Goal: Task Accomplishment & Management: Complete application form

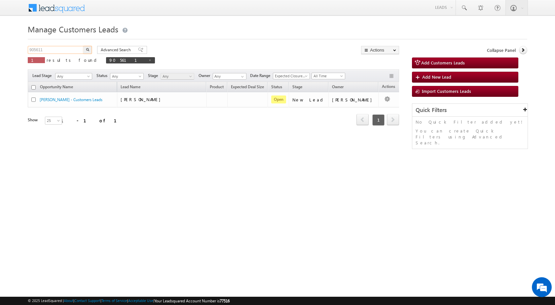
drag, startPoint x: 51, startPoint y: 50, endPoint x: 4, endPoint y: 49, distance: 46.9
click at [4, 49] on body "Menu [PERSON_NAME] sitar a8@ks erve." at bounding box center [277, 93] width 555 height 187
paste input "27"
type input "905627"
click at [83, 46] on button "button" at bounding box center [87, 50] width 9 height 8
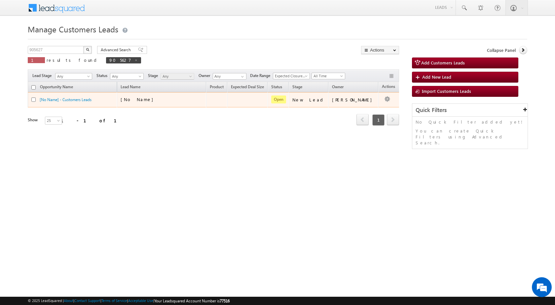
click at [188, 100] on div "[No Name]" at bounding box center [162, 100] width 83 height 9
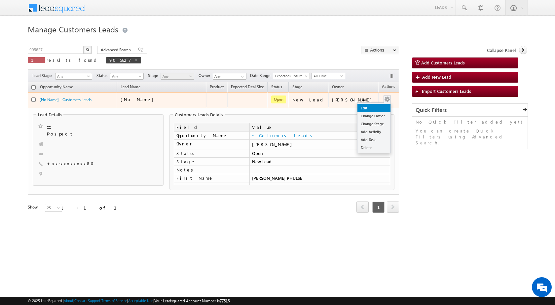
click at [371, 108] on link "Edit" at bounding box center [373, 108] width 33 height 8
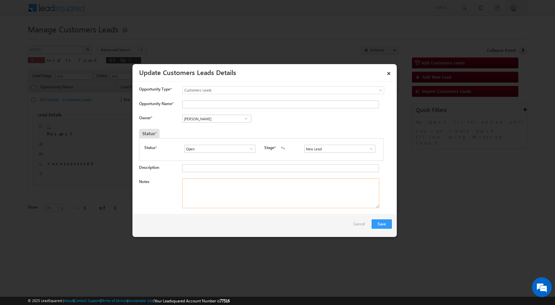
click at [227, 194] on textarea "Notes" at bounding box center [280, 193] width 197 height 30
paste textarea "905627 - VB_Interested - [PERSON_NAME] PHULSE - 8149255280 / 9529154881 - LAP -…"
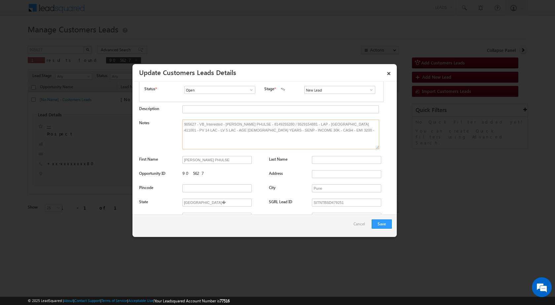
scroll to position [99, 0]
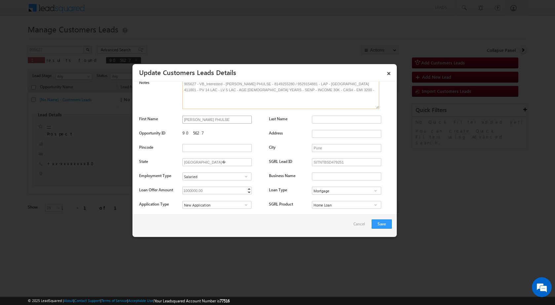
type textarea "905627 - VB_Interested - [PERSON_NAME] PHULSE - 8149255280 / 9529154881 - LAP -…"
click at [227, 119] on input "[PERSON_NAME] PHULSE" at bounding box center [216, 120] width 69 height 8
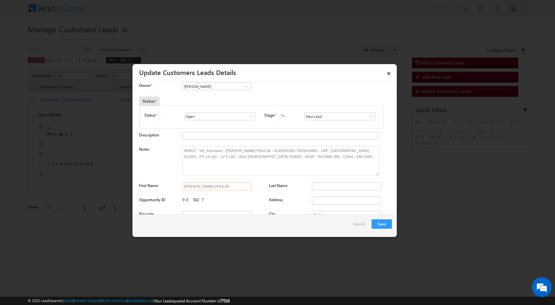
scroll to position [0, 0]
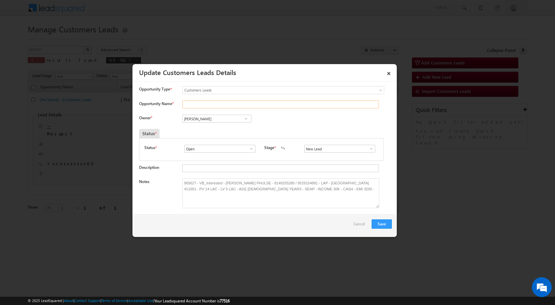
click at [208, 105] on input "Opportunity Name *" at bounding box center [280, 104] width 197 height 8
paste input "[PERSON_NAME] PHULSE"
type input "[PERSON_NAME] PHULSE"
click at [317, 123] on div "Owner * Vikas Halwai Vikas Halwai Vikas Halwai" at bounding box center [265, 120] width 253 height 11
click at [221, 118] on input "[PERSON_NAME]" at bounding box center [216, 119] width 69 height 8
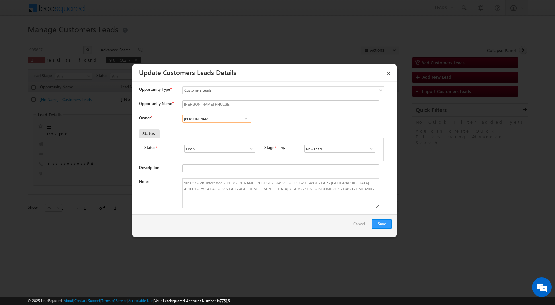
click at [221, 118] on input "[PERSON_NAME]" at bounding box center [216, 119] width 69 height 8
paste input "[PERSON_NAME] Des"
type input "[PERSON_NAME]"
drag, startPoint x: 213, startPoint y: 118, endPoint x: 168, endPoint y: 116, distance: 45.3
click at [168, 116] on div "Owner * [PERSON_NAME] No results found No results found" at bounding box center [265, 120] width 253 height 11
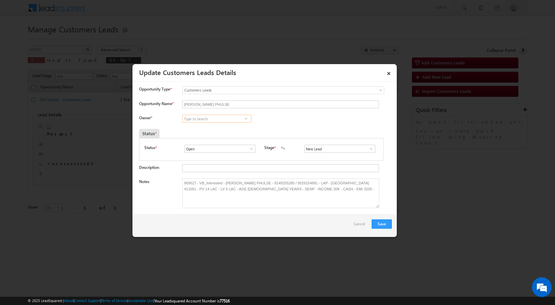
click at [224, 122] on input at bounding box center [216, 119] width 69 height 8
paste input "[PERSON_NAME][EMAIL_ADDRESS][PERSON_NAME][DOMAIN_NAME]"
click at [228, 134] on span "[PERSON_NAME][EMAIL_ADDRESS][PERSON_NAME][DOMAIN_NAME]" at bounding box center [214, 131] width 59 height 5
type input "[PERSON_NAME] [PERSON_NAME]"
click at [288, 124] on div "Owner * [PERSON_NAME] [PERSON_NAME] [PERSON_NAME] [PERSON_NAME] [PERSON_NAME] […" at bounding box center [265, 120] width 253 height 11
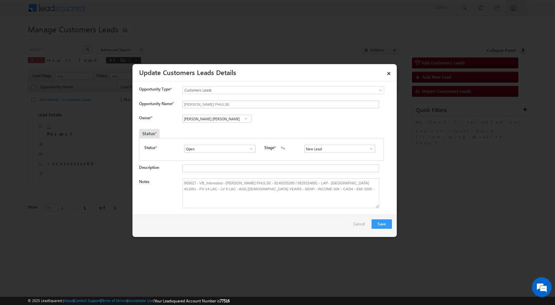
click at [371, 150] on span at bounding box center [371, 148] width 7 height 5
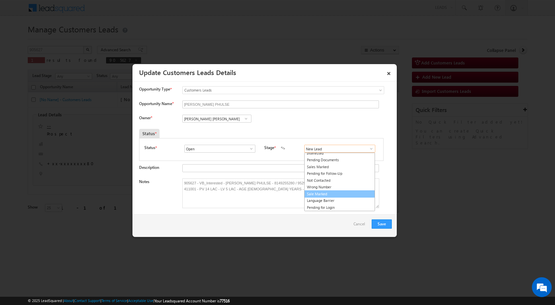
click at [331, 193] on link "Sale Marked" at bounding box center [339, 194] width 71 height 8
type input "Sale Marked"
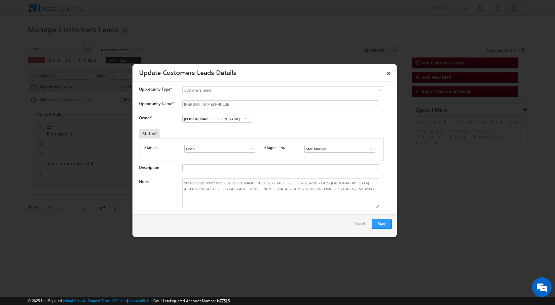
click at [303, 226] on div "Save Cancel" at bounding box center [264, 225] width 264 height 22
click at [378, 223] on button "Save" at bounding box center [382, 223] width 20 height 9
